Goal: Information Seeking & Learning: Check status

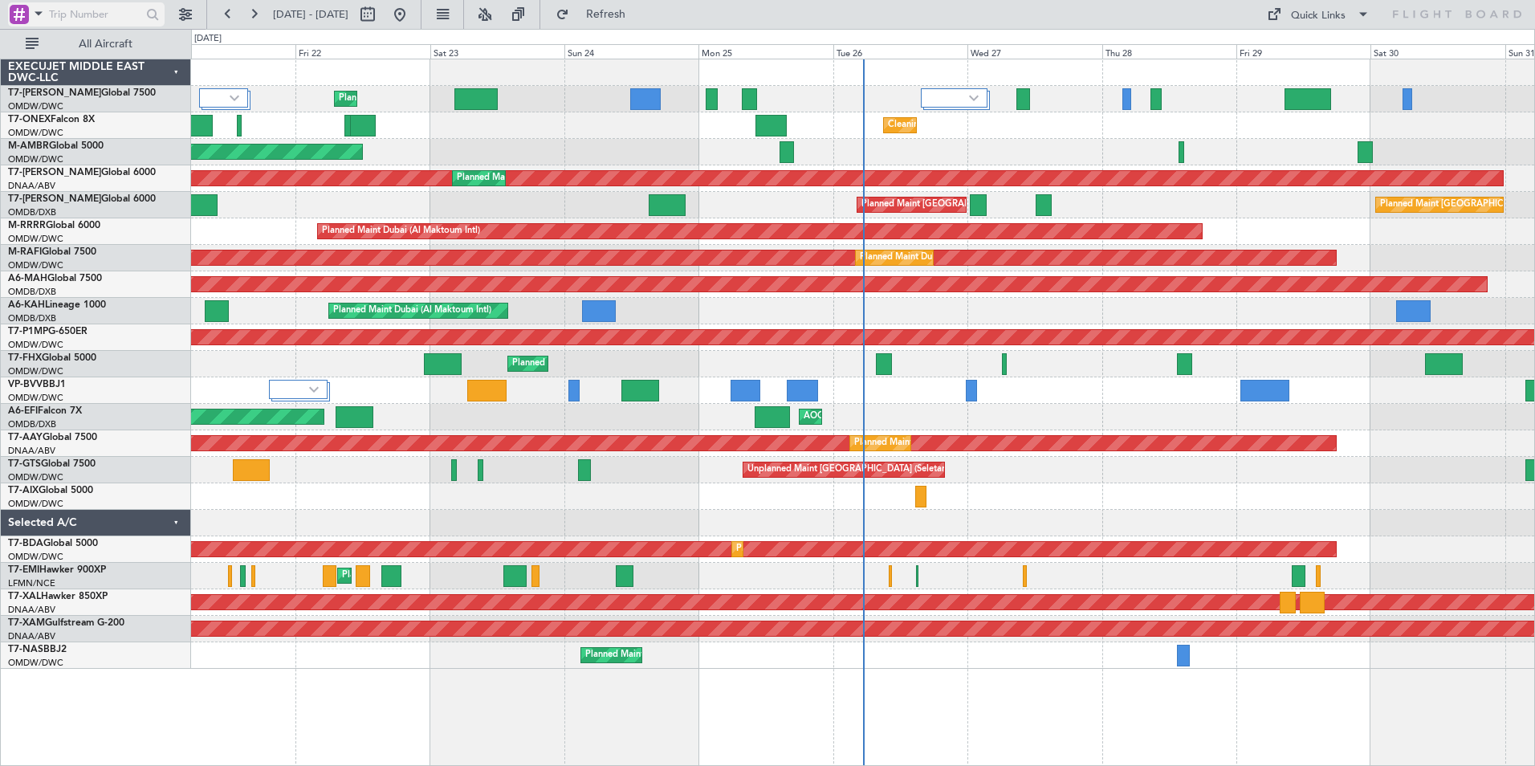
click at [43, 10] on span at bounding box center [38, 13] width 19 height 20
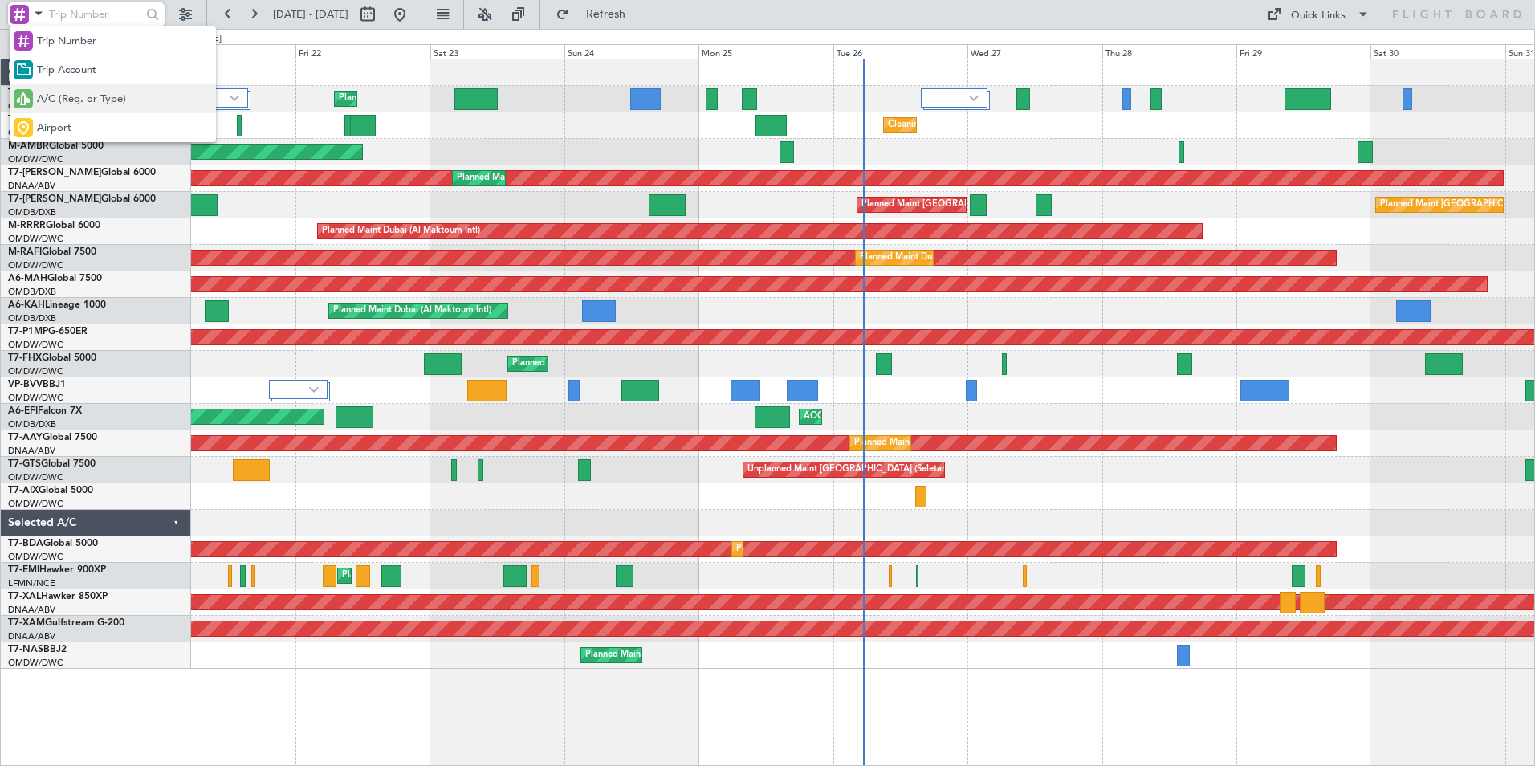
click at [57, 104] on span "A/C (Reg. or Type)" at bounding box center [81, 100] width 89 height 16
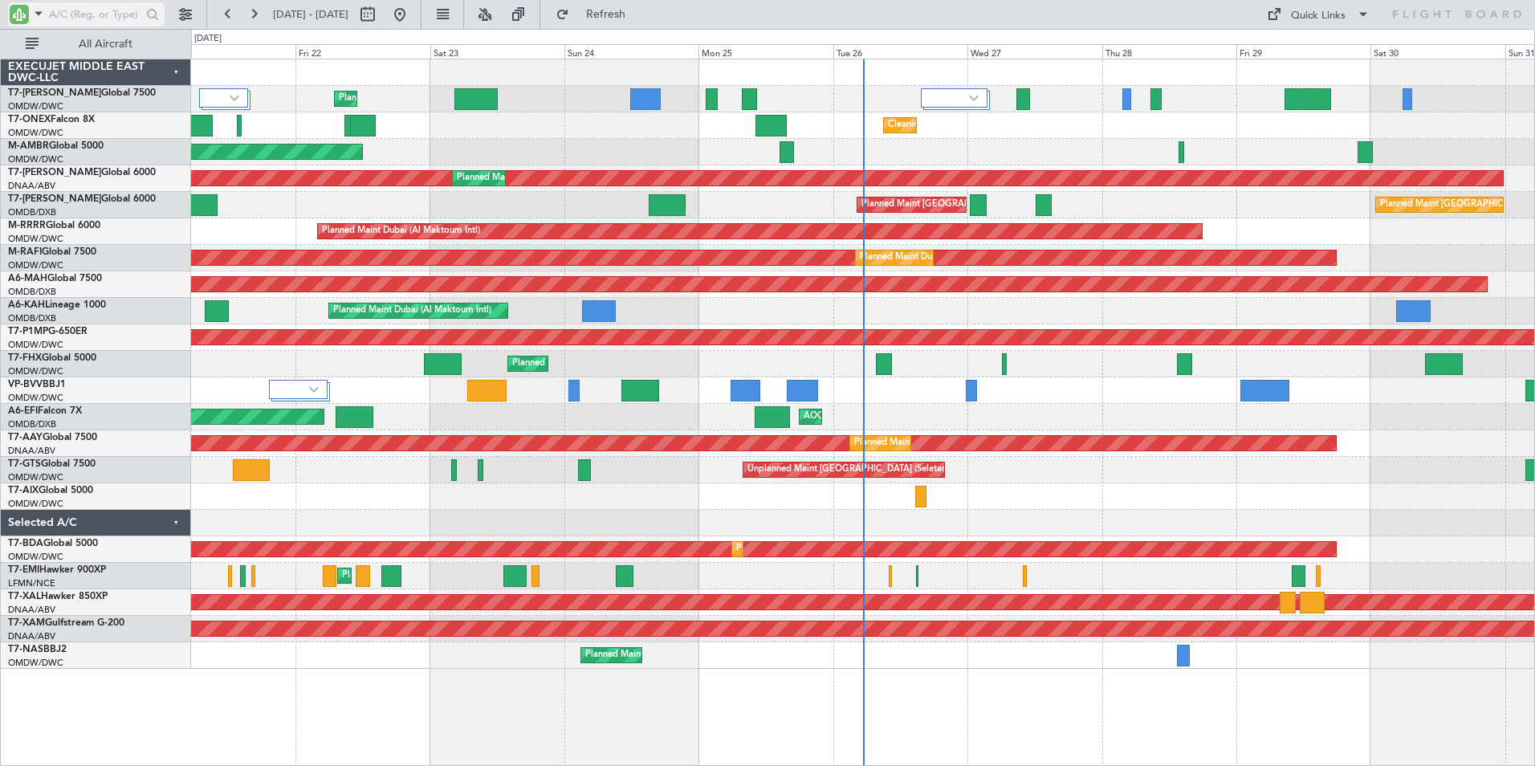
click at [76, 21] on input "text" at bounding box center [95, 14] width 92 height 24
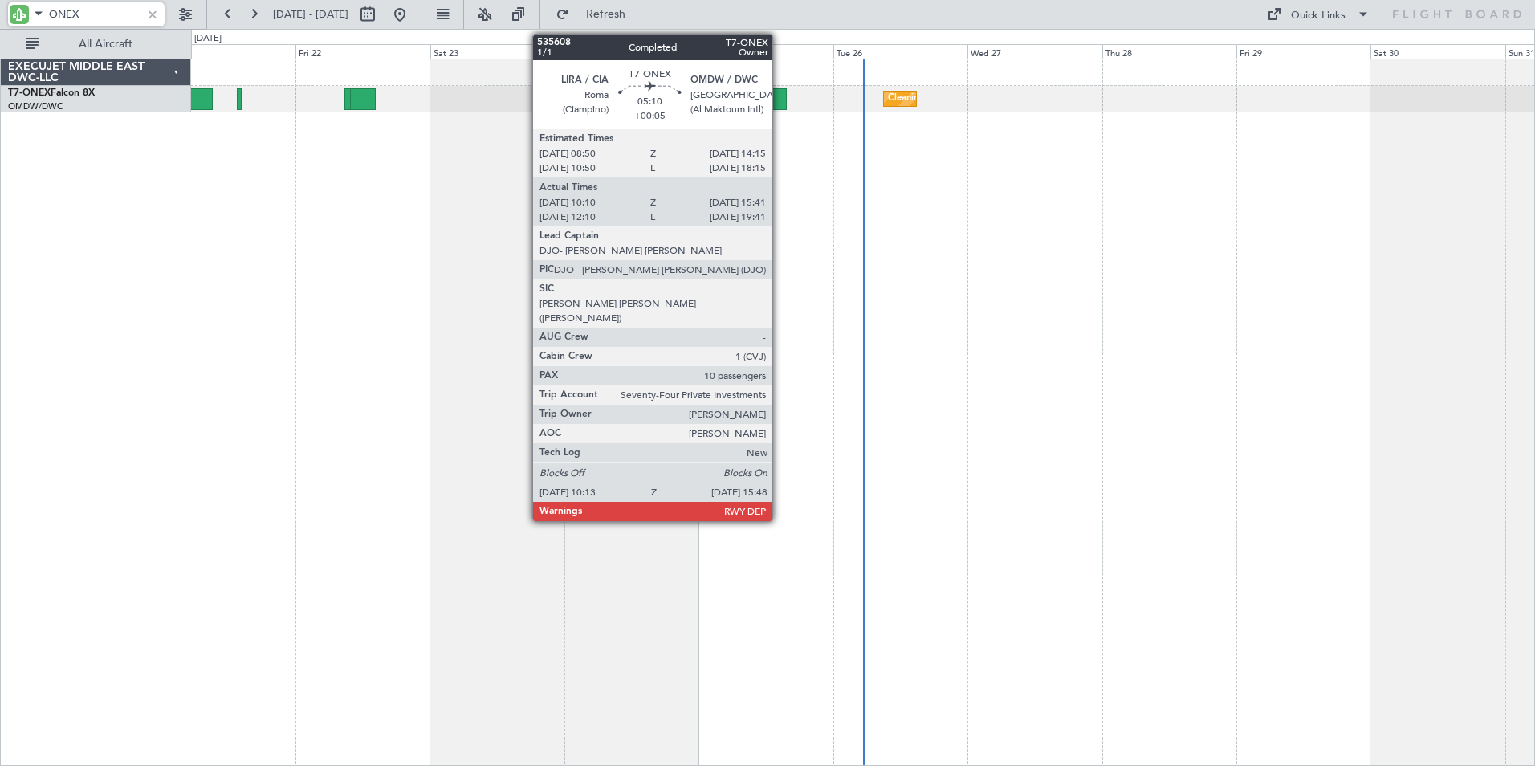
click at [780, 103] on div at bounding box center [771, 99] width 31 height 22
type input "ONEX"
